Goal: Transaction & Acquisition: Subscribe to service/newsletter

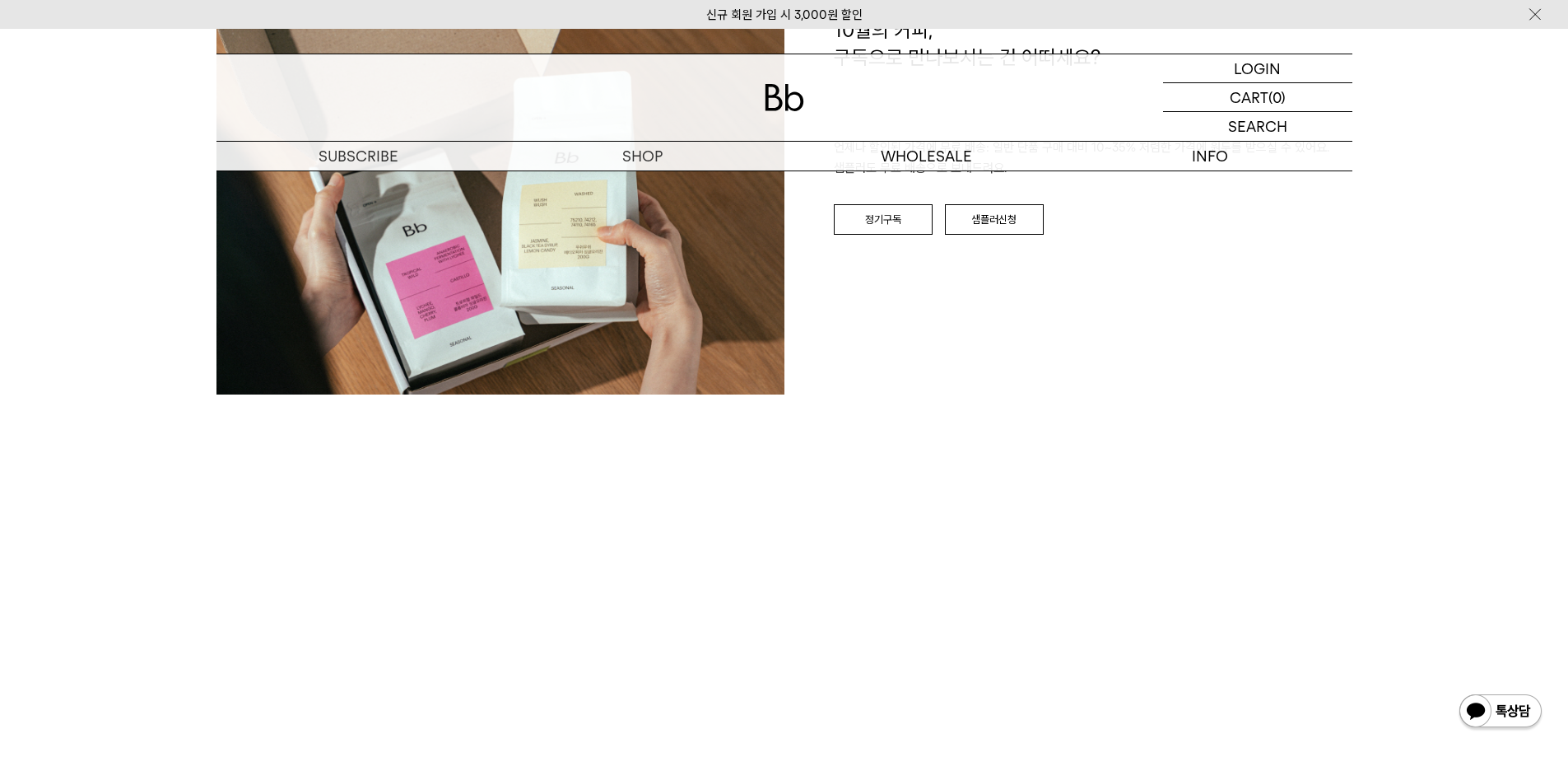
scroll to position [2388, 0]
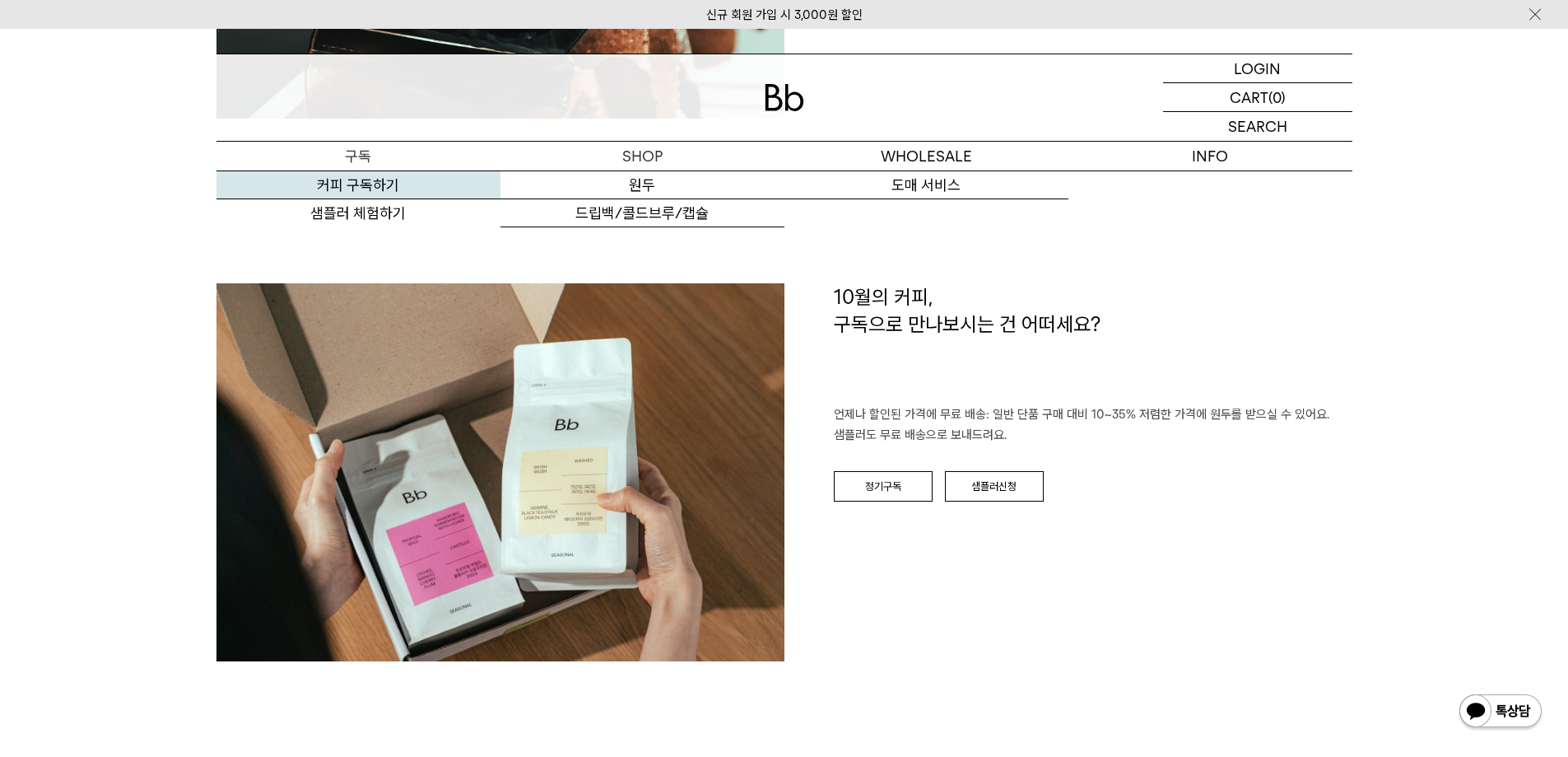
click at [378, 189] on link "커피 구독하기" at bounding box center [358, 185] width 284 height 28
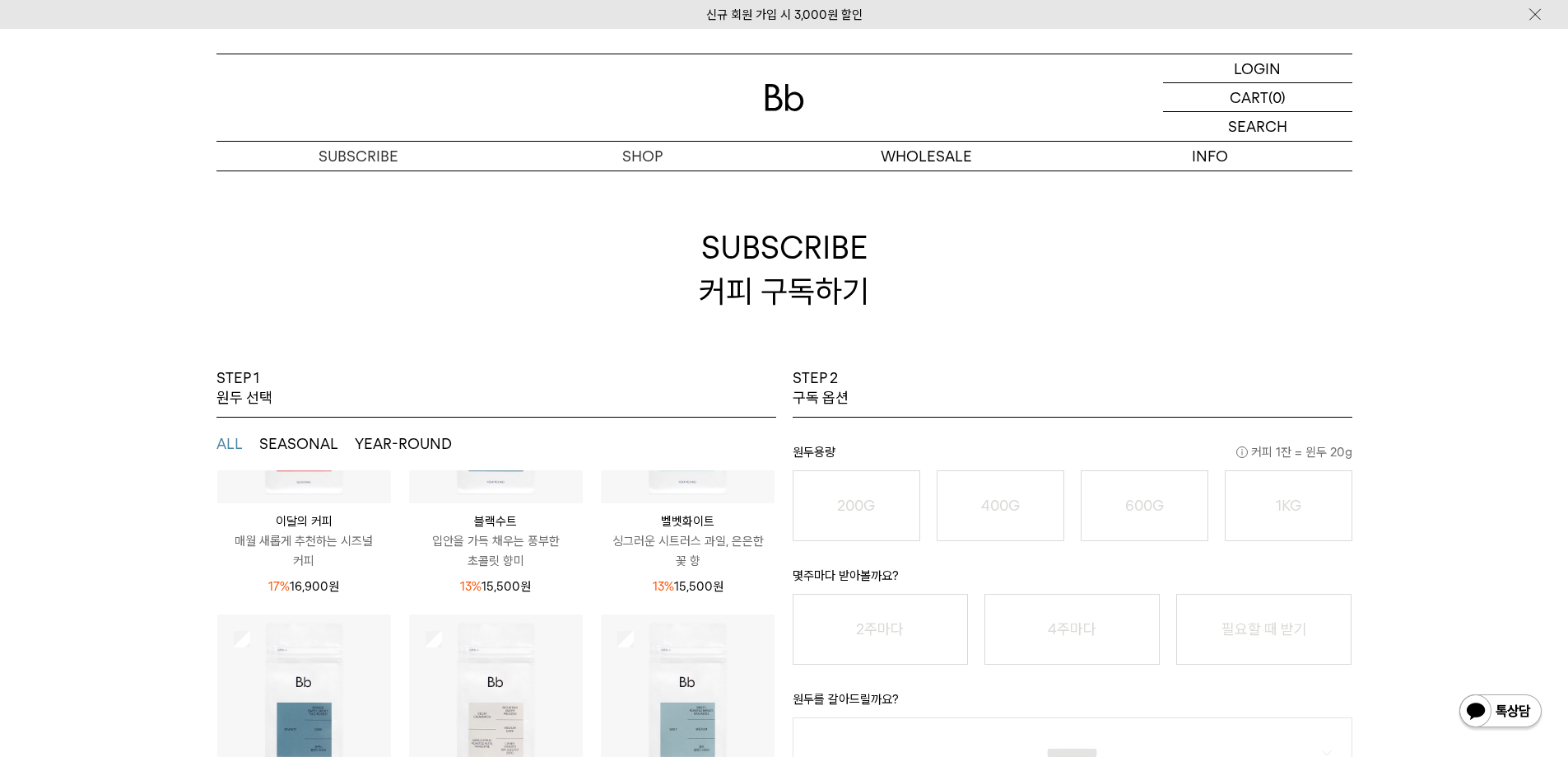
scroll to position [216, 0]
click at [291, 454] on ul "ALL SEASONAL YEAR-ROUND" at bounding box center [496, 443] width 560 height 53
click at [295, 446] on button "SEASONAL" at bounding box center [299, 444] width 79 height 20
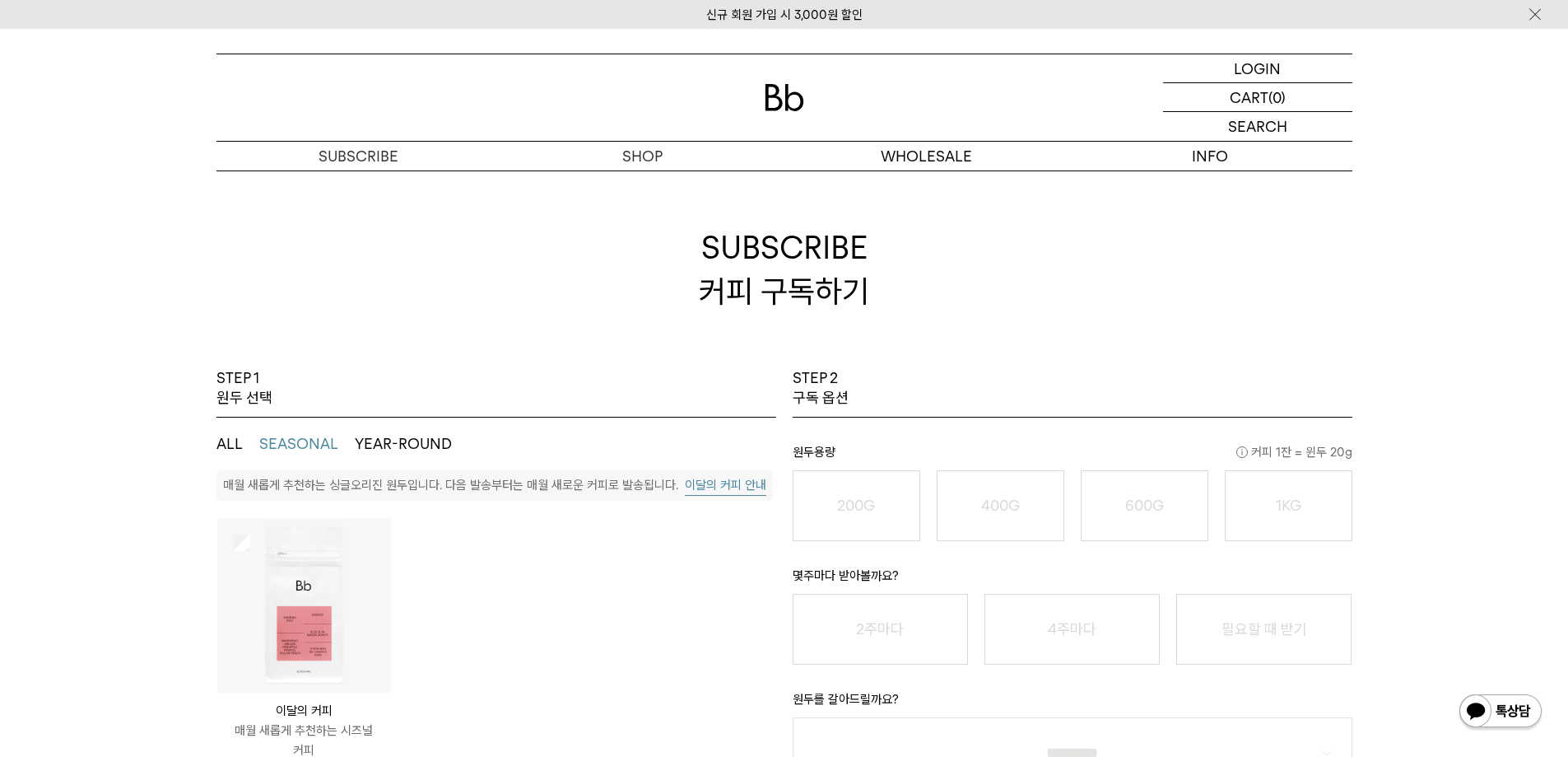
click at [740, 487] on button "이달의 커피 안내" at bounding box center [726, 485] width 82 height 21
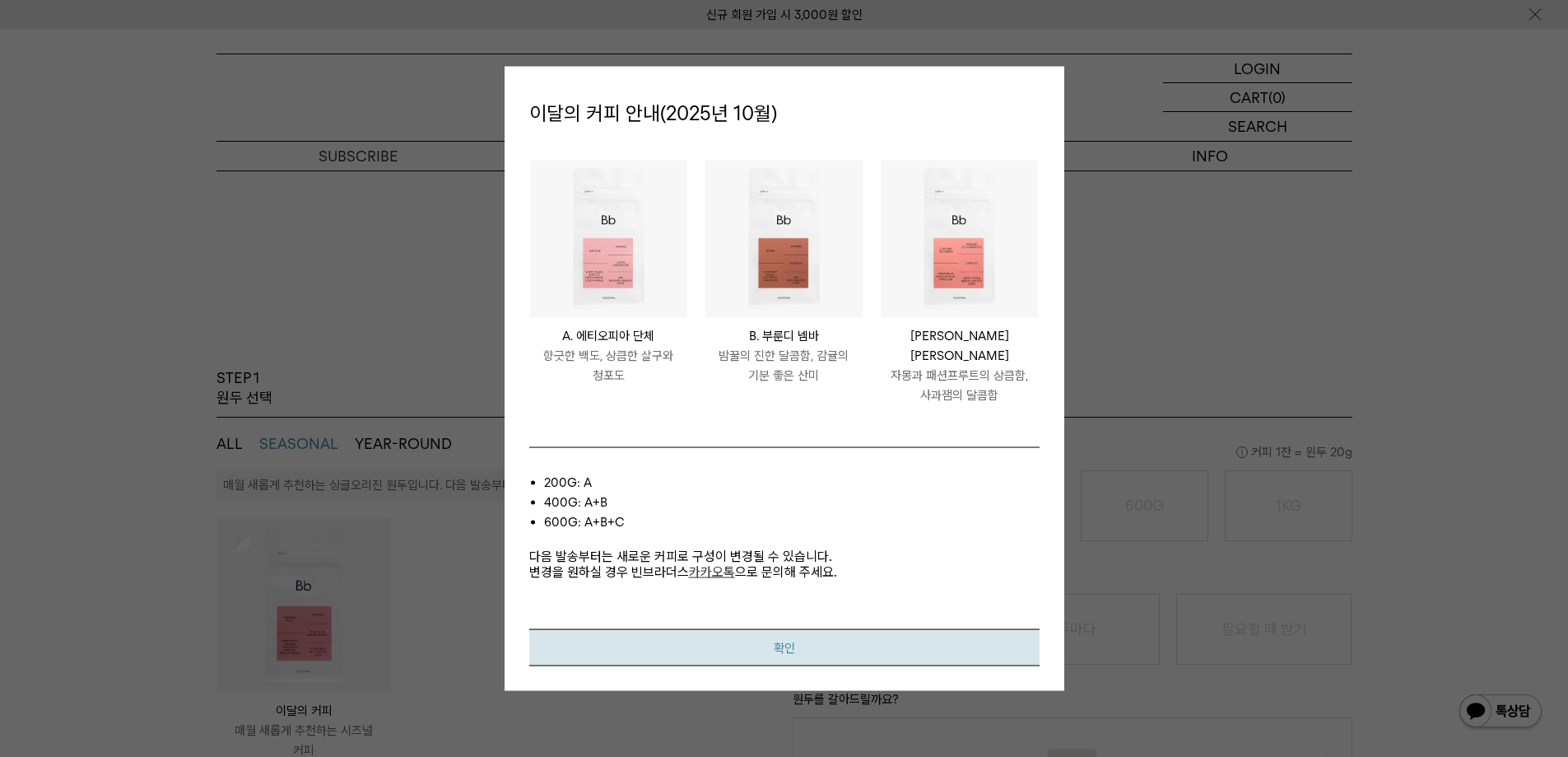
click at [916, 648] on button "확인" at bounding box center [784, 648] width 511 height 37
